Goal: Information Seeking & Learning: Learn about a topic

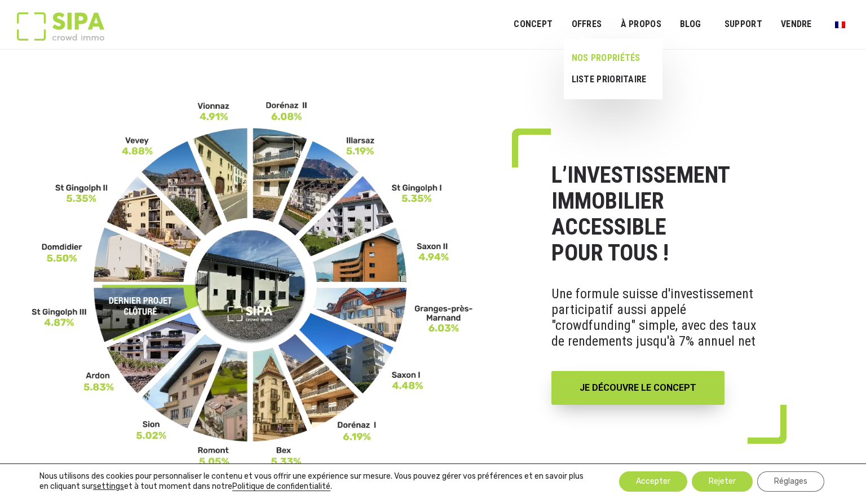
click at [608, 65] on link "NOS PROPRIÉTÉS" at bounding box center [609, 57] width 90 height 21
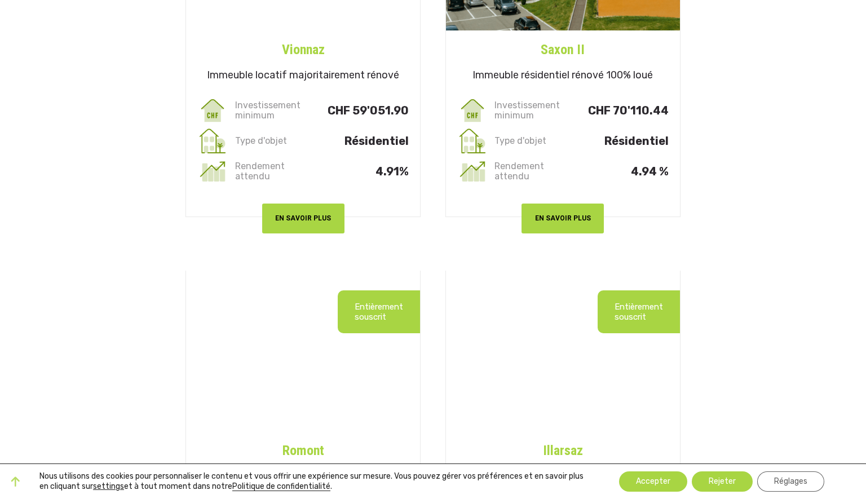
scroll to position [663, 0]
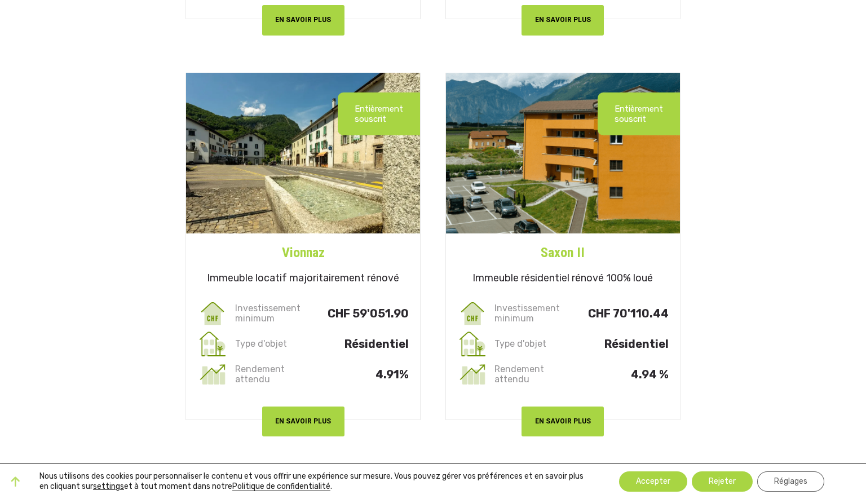
click at [289, 277] on h5 "Immeuble locatif majoritairement rénové" at bounding box center [303, 281] width 234 height 36
click at [271, 273] on h5 "Immeuble locatif majoritairement rénové" at bounding box center [303, 281] width 234 height 36
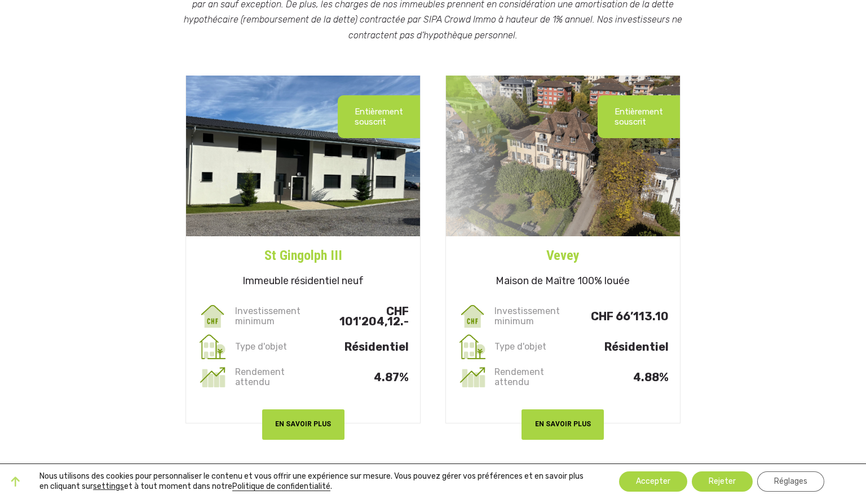
scroll to position [213, 0]
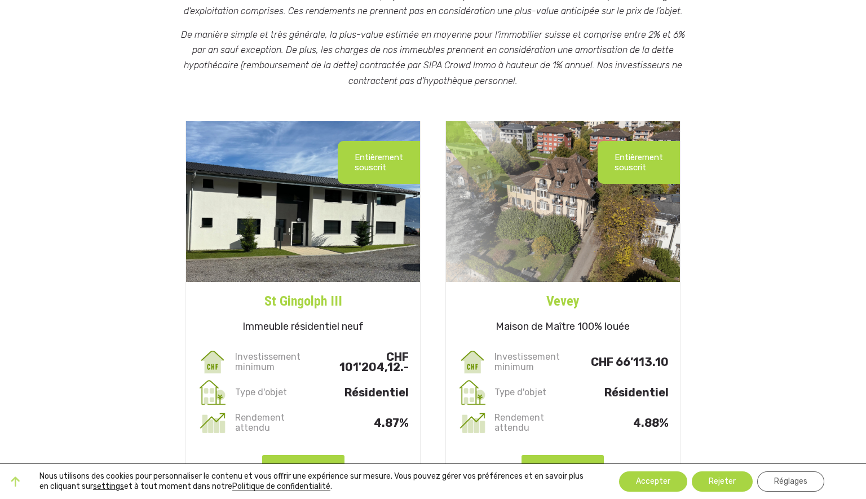
click at [300, 329] on h5 "Immeuble résidentiel neuf" at bounding box center [303, 329] width 234 height 36
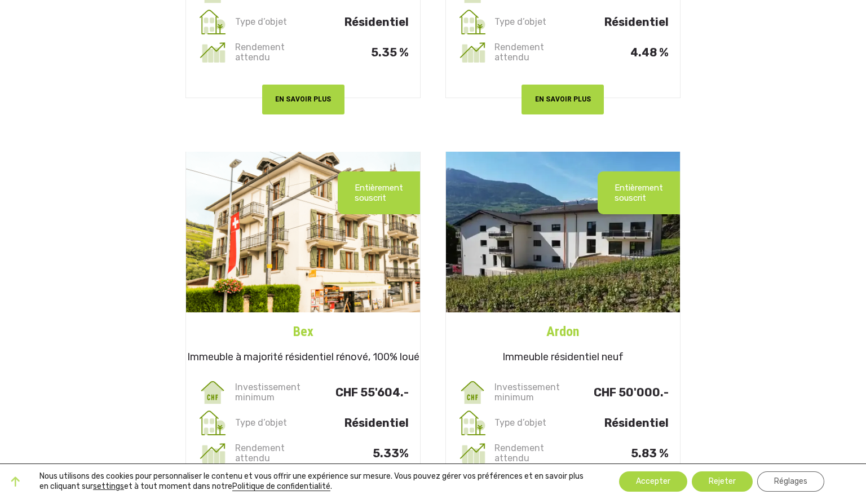
scroll to position [2189, 0]
click at [575, 350] on h5 "Immeuble résidentiel neuf" at bounding box center [563, 360] width 234 height 36
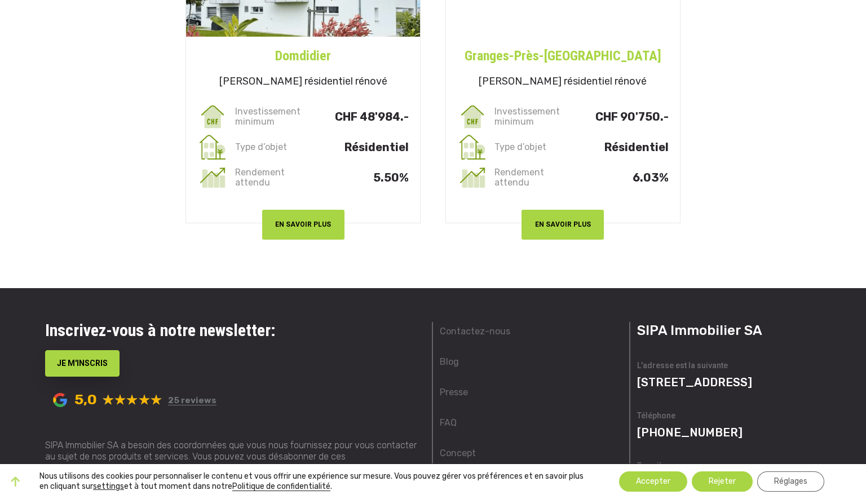
scroll to position [3282, 0]
